Goal: Task Accomplishment & Management: Use online tool/utility

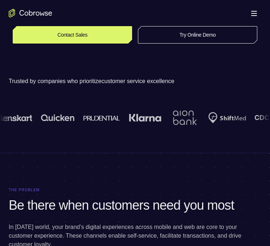
scroll to position [145, 0]
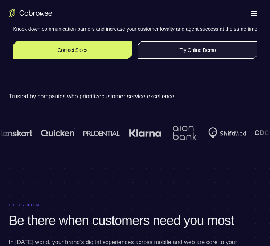
click at [191, 56] on link "Try Online Demo" at bounding box center [197, 49] width 119 height 17
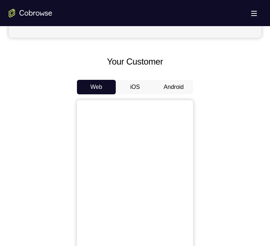
scroll to position [290, 0]
click at [182, 88] on button "Android" at bounding box center [173, 87] width 39 height 14
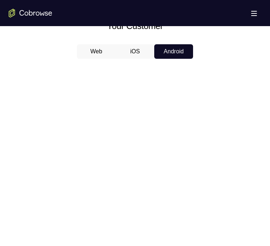
scroll to position [353, 0]
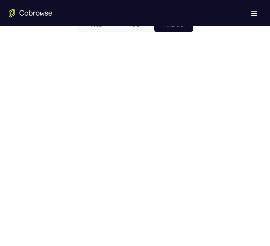
click at [218, 131] on div at bounding box center [135, 149] width 252 height 223
click at [201, 132] on div at bounding box center [135, 149] width 252 height 223
click at [213, 146] on div at bounding box center [135, 149] width 252 height 223
click at [222, 167] on div at bounding box center [135, 149] width 252 height 223
click at [222, 166] on div at bounding box center [135, 149] width 252 height 223
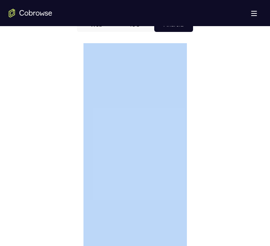
click at [222, 166] on div at bounding box center [135, 149] width 252 height 223
drag, startPoint x: 222, startPoint y: 166, endPoint x: 197, endPoint y: 147, distance: 31.1
click at [197, 147] on div at bounding box center [135, 149] width 252 height 223
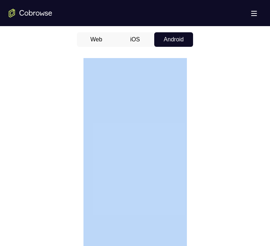
scroll to position [326, 0]
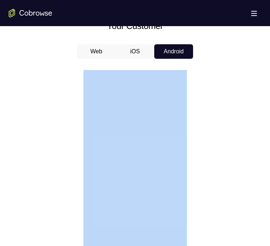
click at [228, 142] on div at bounding box center [135, 176] width 252 height 223
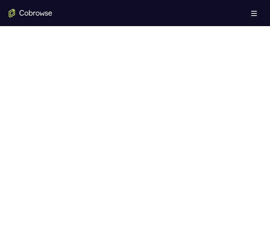
scroll to position [399, 0]
